Goal: Transaction & Acquisition: Purchase product/service

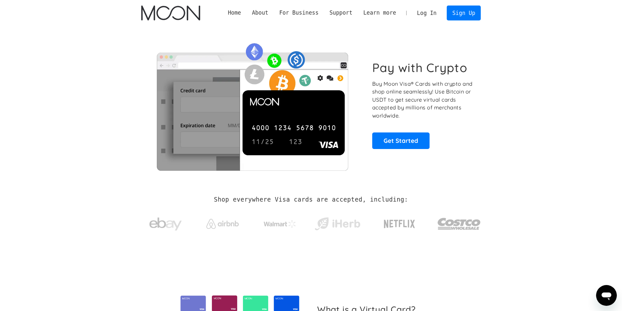
click at [430, 11] on link "Log In" at bounding box center [427, 13] width 30 height 14
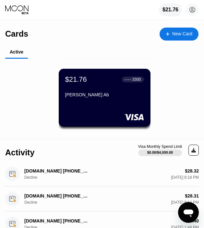
click at [84, 95] on div "[PERSON_NAME] Ab" at bounding box center [104, 94] width 79 height 5
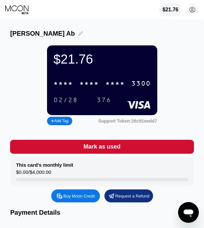
drag, startPoint x: 49, startPoint y: 34, endPoint x: 18, endPoint y: 34, distance: 31.4
click at [18, 34] on div "[PERSON_NAME] Ab" at bounding box center [101, 33] width 183 height 7
drag, startPoint x: 13, startPoint y: 34, endPoint x: 49, endPoint y: 34, distance: 35.7
click at [49, 34] on div "[PERSON_NAME] Ab" at bounding box center [101, 33] width 183 height 7
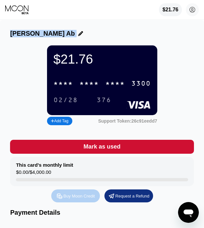
click at [79, 199] on div "Buy Moon Credit" at bounding box center [79, 196] width 31 height 6
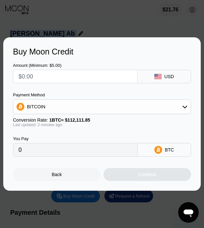
click at [84, 106] on div "BITCOIN" at bounding box center [101, 106] width 177 height 13
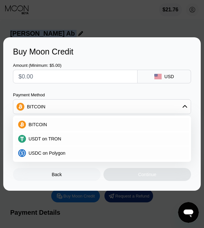
click at [64, 140] on div "USDT on TRON" at bounding box center [106, 138] width 160 height 5
type input "0.00"
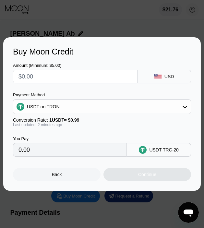
click at [44, 77] on input "text" at bounding box center [74, 76] width 113 height 13
type input "$1"
type input "1.01"
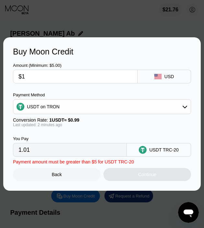
type input "$19"
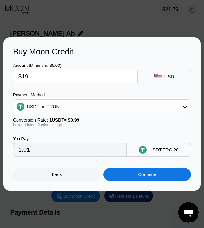
type input "19.19"
type input "$194"
type input "195.96"
drag, startPoint x: 34, startPoint y: 77, endPoint x: 24, endPoint y: 82, distance: 11.2
click at [21, 76] on input "$194" at bounding box center [74, 76] width 113 height 13
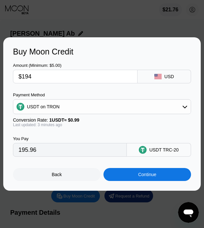
type input "$194"
drag, startPoint x: 38, startPoint y: 149, endPoint x: 18, endPoint y: 148, distance: 19.2
click at [18, 148] on input "195.96" at bounding box center [69, 149] width 103 height 13
